Goal: Book appointment/travel/reservation

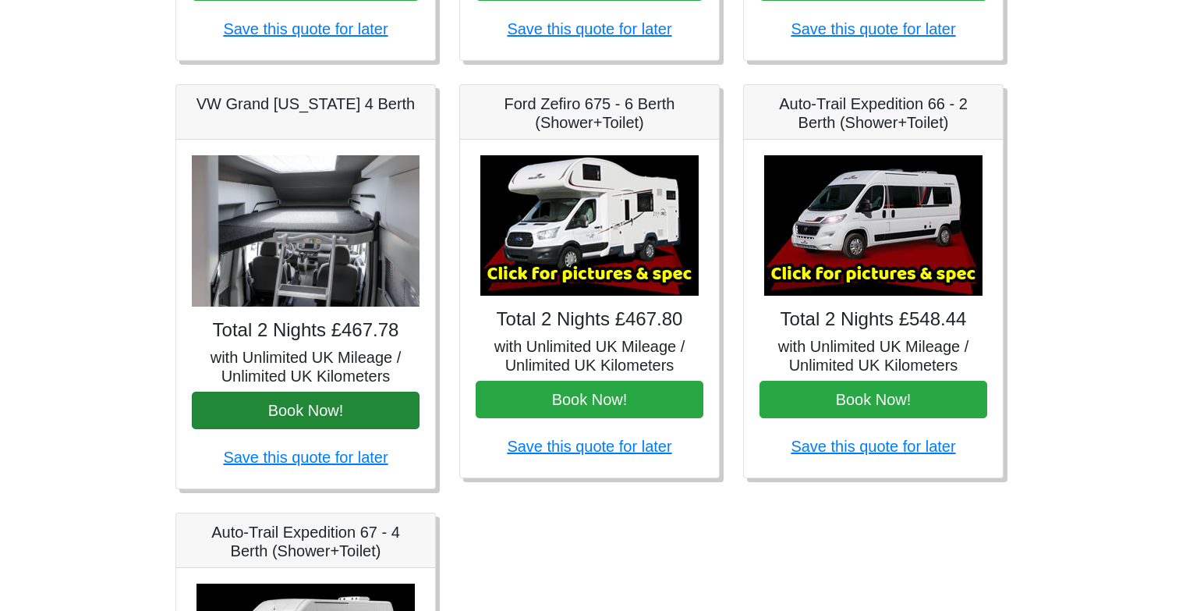
scroll to position [593, 0]
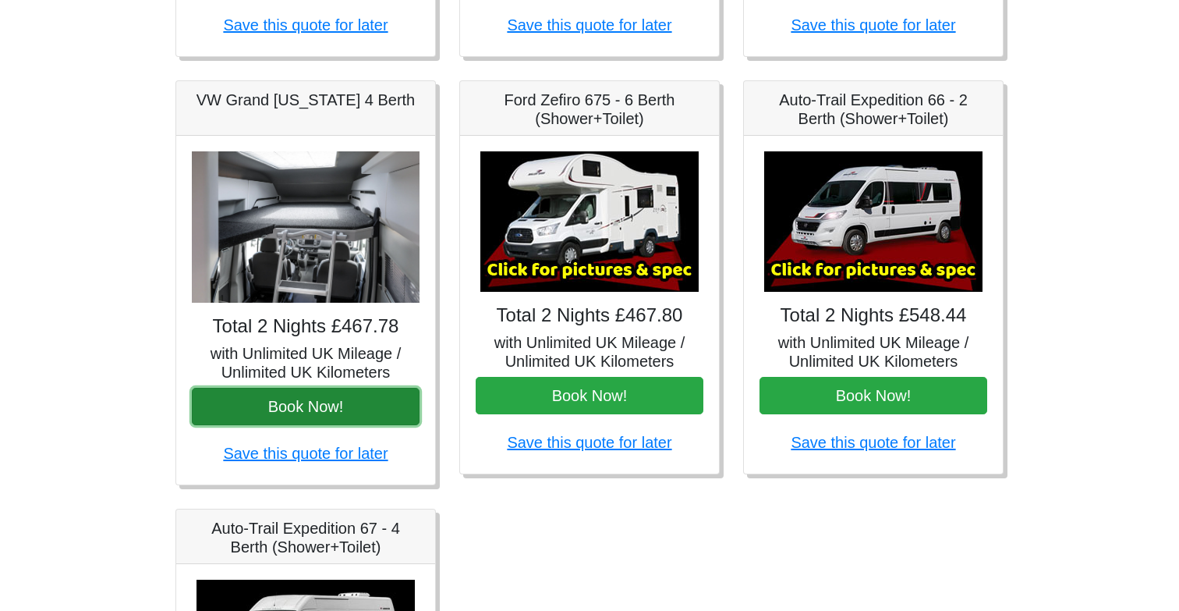
click at [264, 406] on button "Book Now!" at bounding box center [306, 406] width 228 height 37
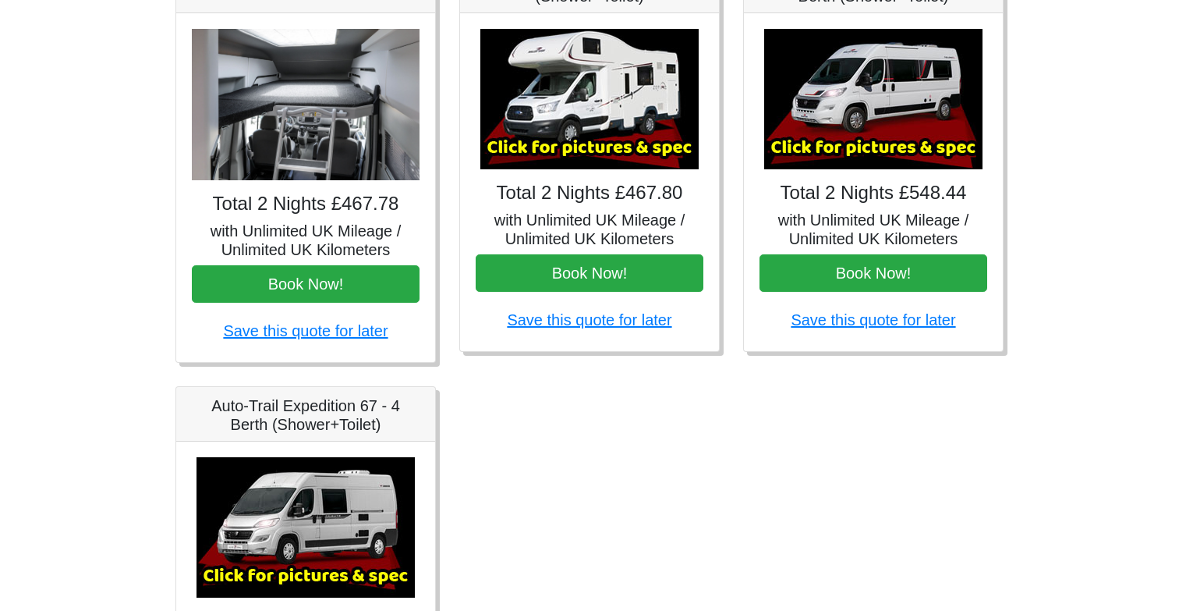
scroll to position [0, 0]
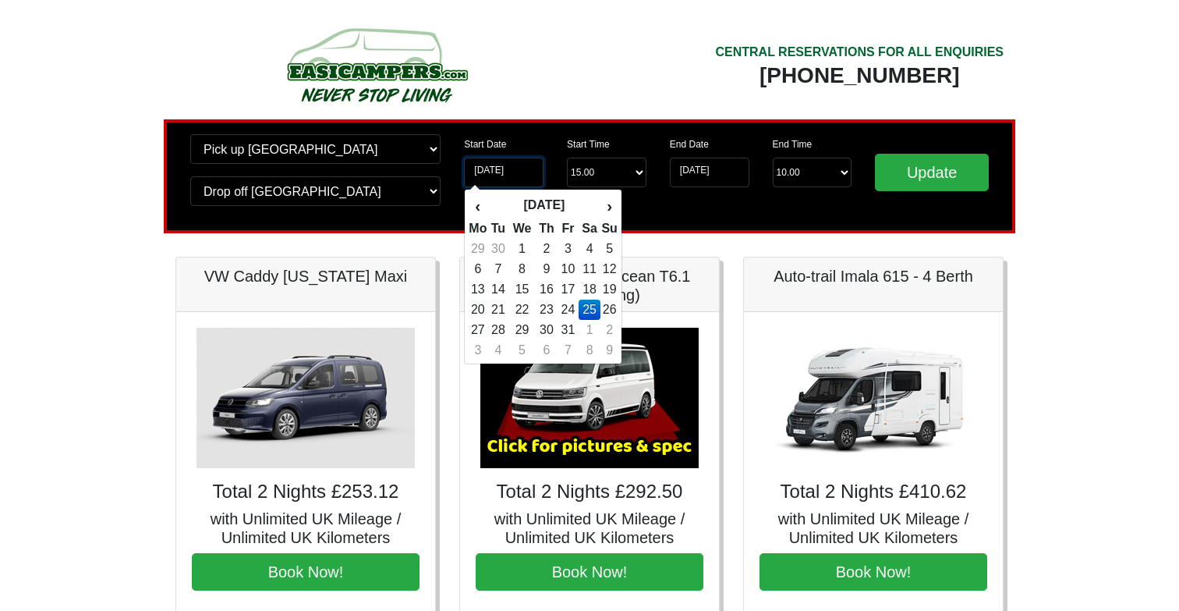
click at [512, 172] on input "25-10-2025" at bounding box center [504, 173] width 80 height 30
click at [364, 140] on select "Change pick up location? Pick up Edinburgh Birmingham Airport Blackburn Lancash…" at bounding box center [315, 149] width 250 height 30
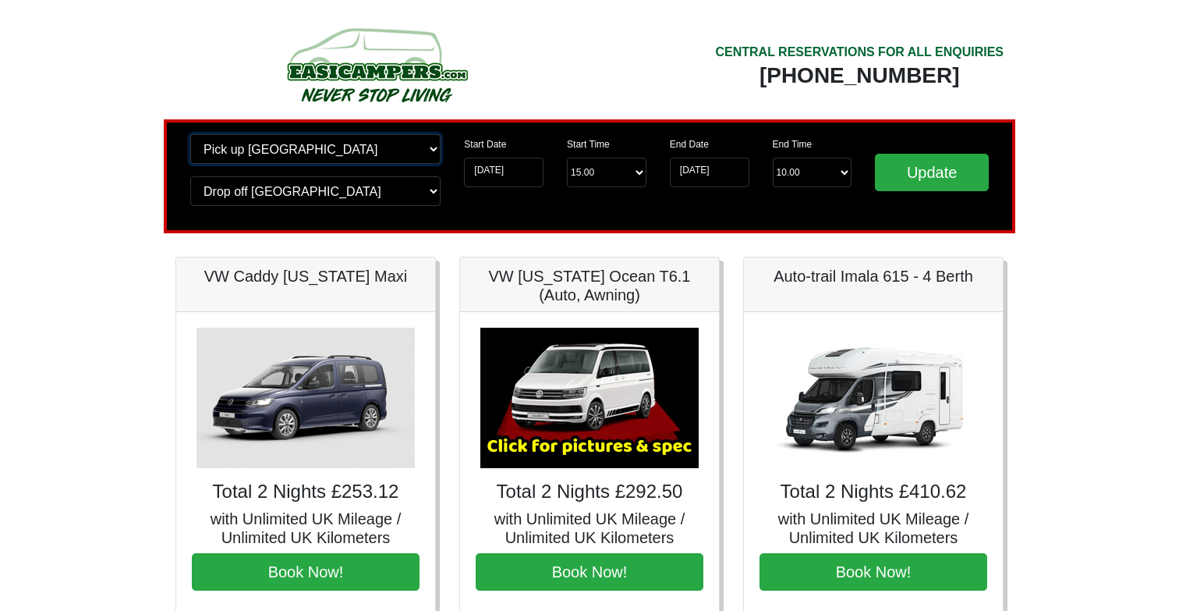
select select "BIR"
click at [190, 134] on select "Change pick up location? Pick up Edinburgh Birmingham Airport Blackburn Lancash…" at bounding box center [315, 149] width 250 height 30
click at [349, 191] on select "Change drop off location? Drop off Edinburgh Birmingham Airport Blackburn Lanca…" at bounding box center [315, 191] width 250 height 30
select select "BIR"
click at [190, 176] on select "Change drop off location? Drop off Edinburgh Birmingham Airport Blackburn Lanca…" at bounding box center [315, 191] width 250 height 30
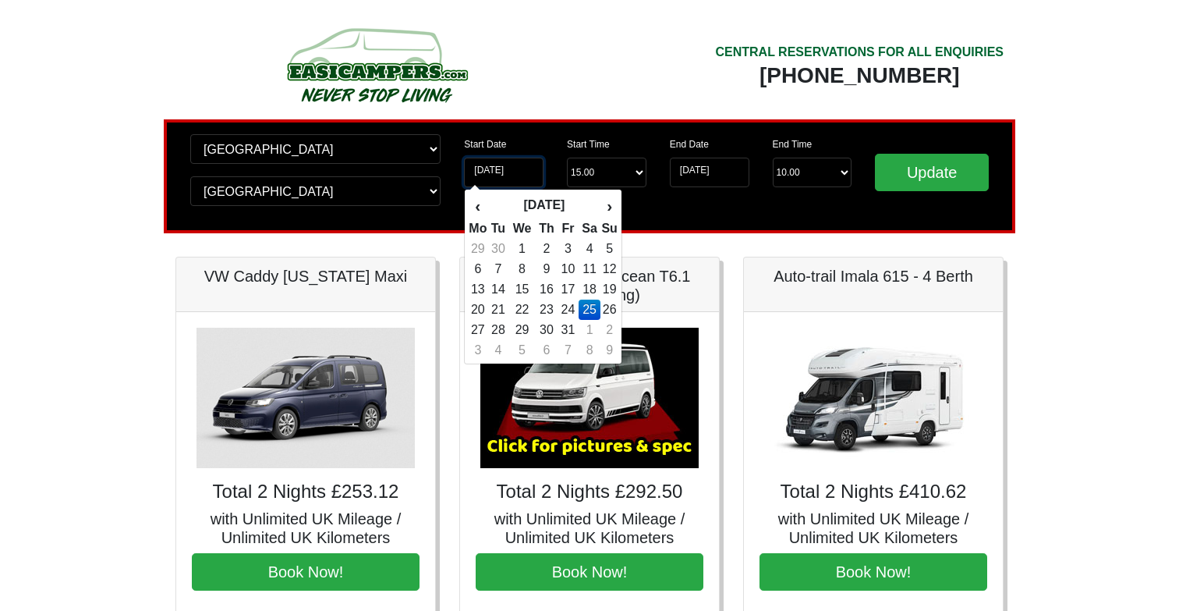
click at [521, 179] on input "25-10-2025" at bounding box center [504, 173] width 80 height 30
click at [570, 310] on td "24" at bounding box center [568, 309] width 21 height 20
type input "24-10-2025"
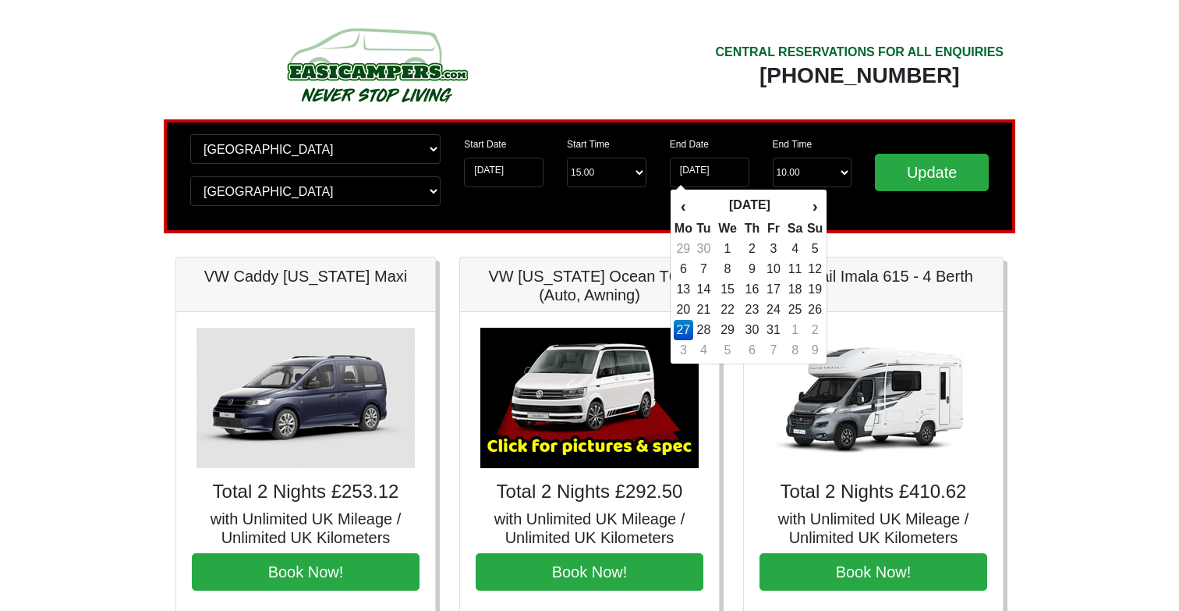
click at [685, 331] on td "27" at bounding box center [683, 330] width 19 height 20
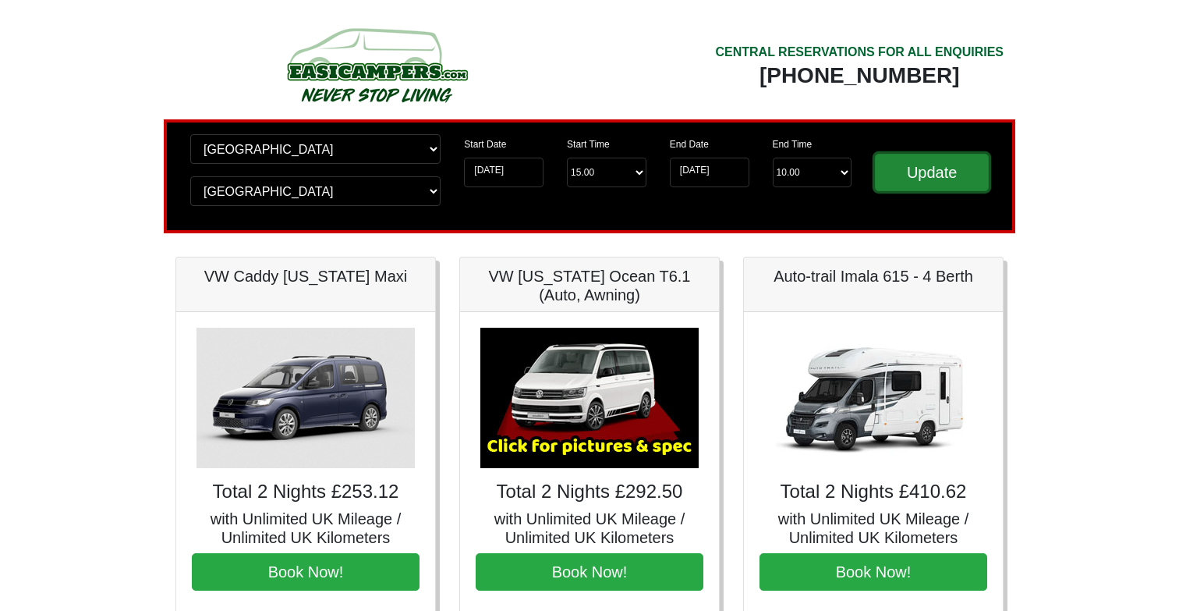
click at [962, 166] on input "Update" at bounding box center [932, 172] width 114 height 37
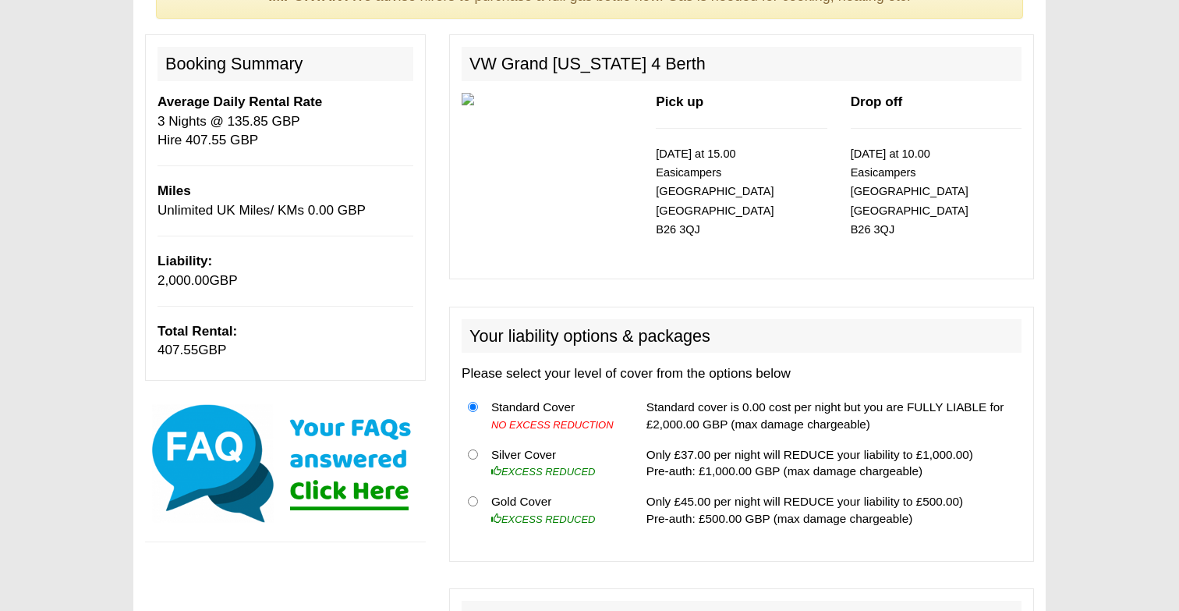
scroll to position [168, 0]
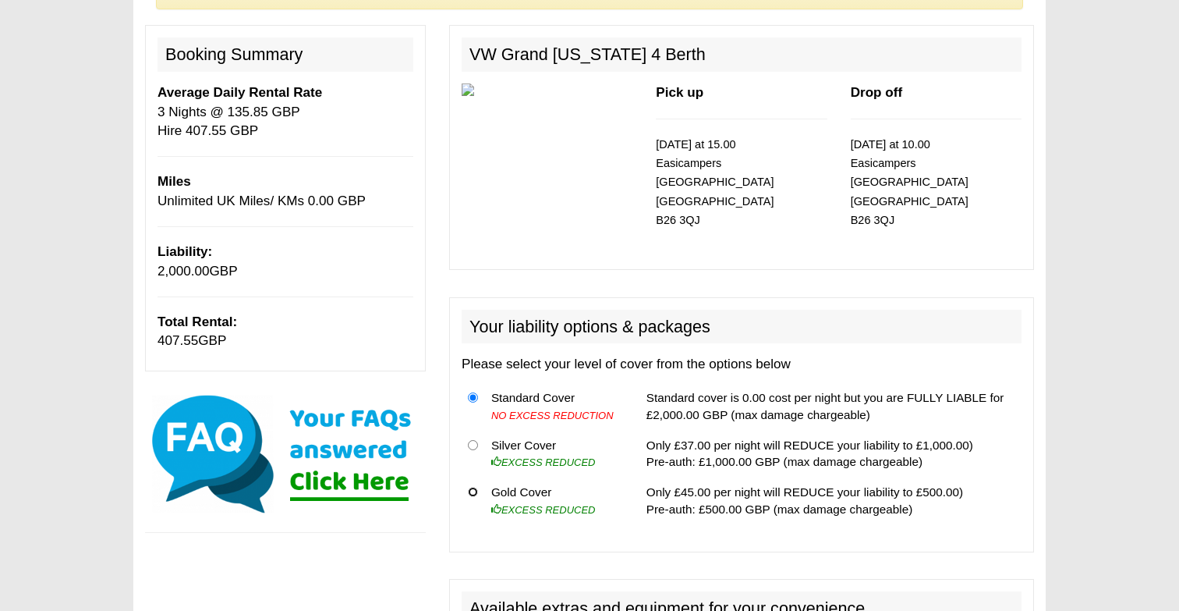
click at [474, 487] on input "radio" at bounding box center [473, 492] width 10 height 10
radio input "true"
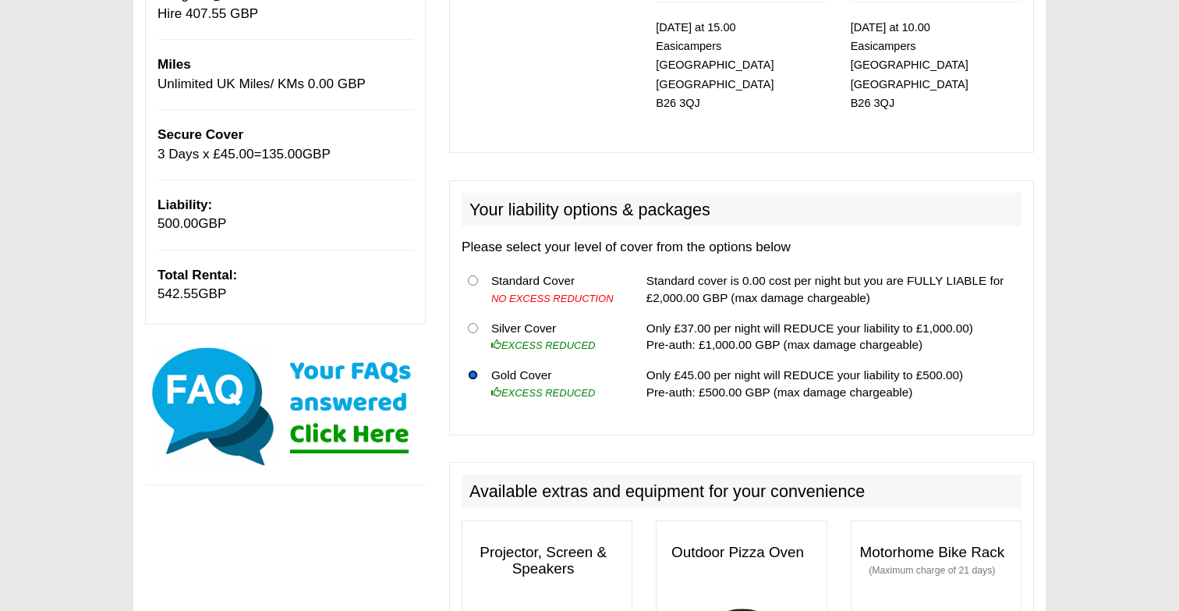
scroll to position [0, 0]
